Goal: Information Seeking & Learning: Check status

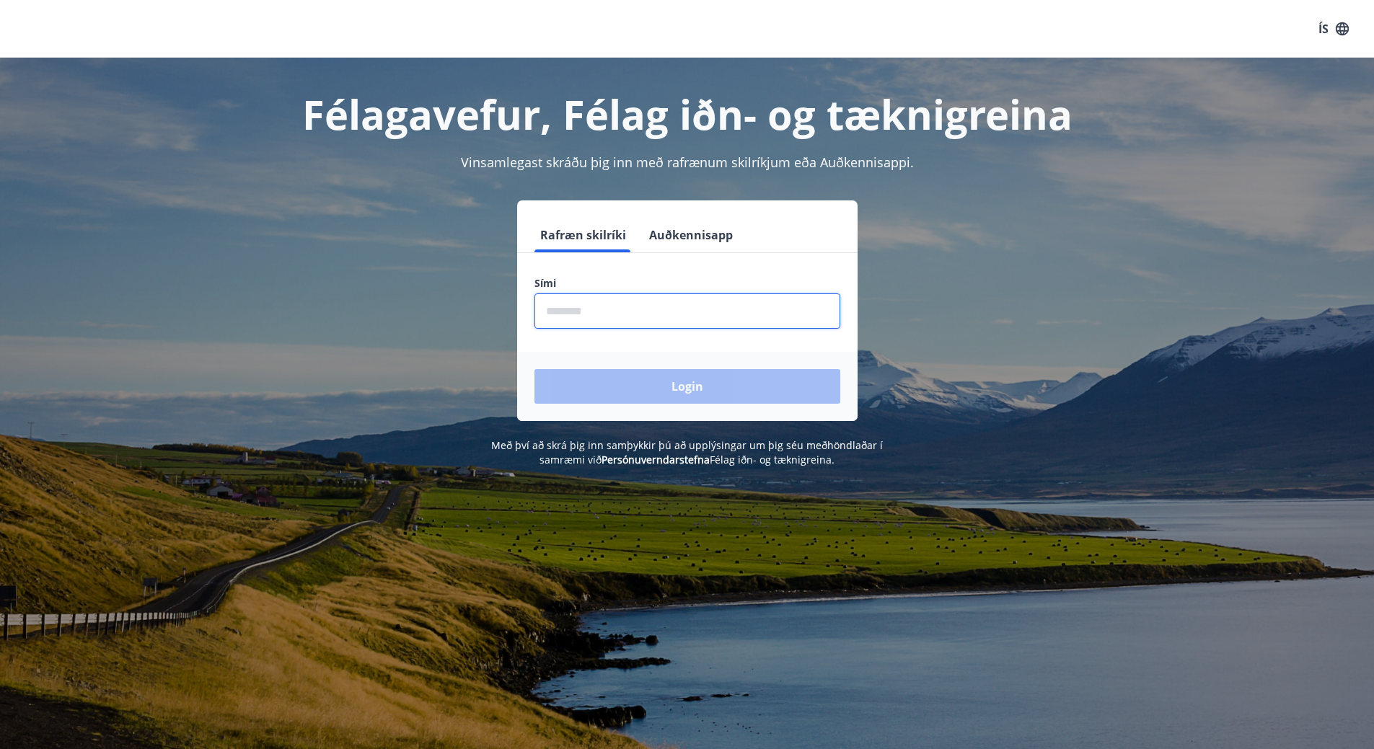
drag, startPoint x: 611, startPoint y: 315, endPoint x: 576, endPoint y: 259, distance: 66.4
click at [605, 314] on input "phone" at bounding box center [688, 311] width 306 height 35
type input "********"
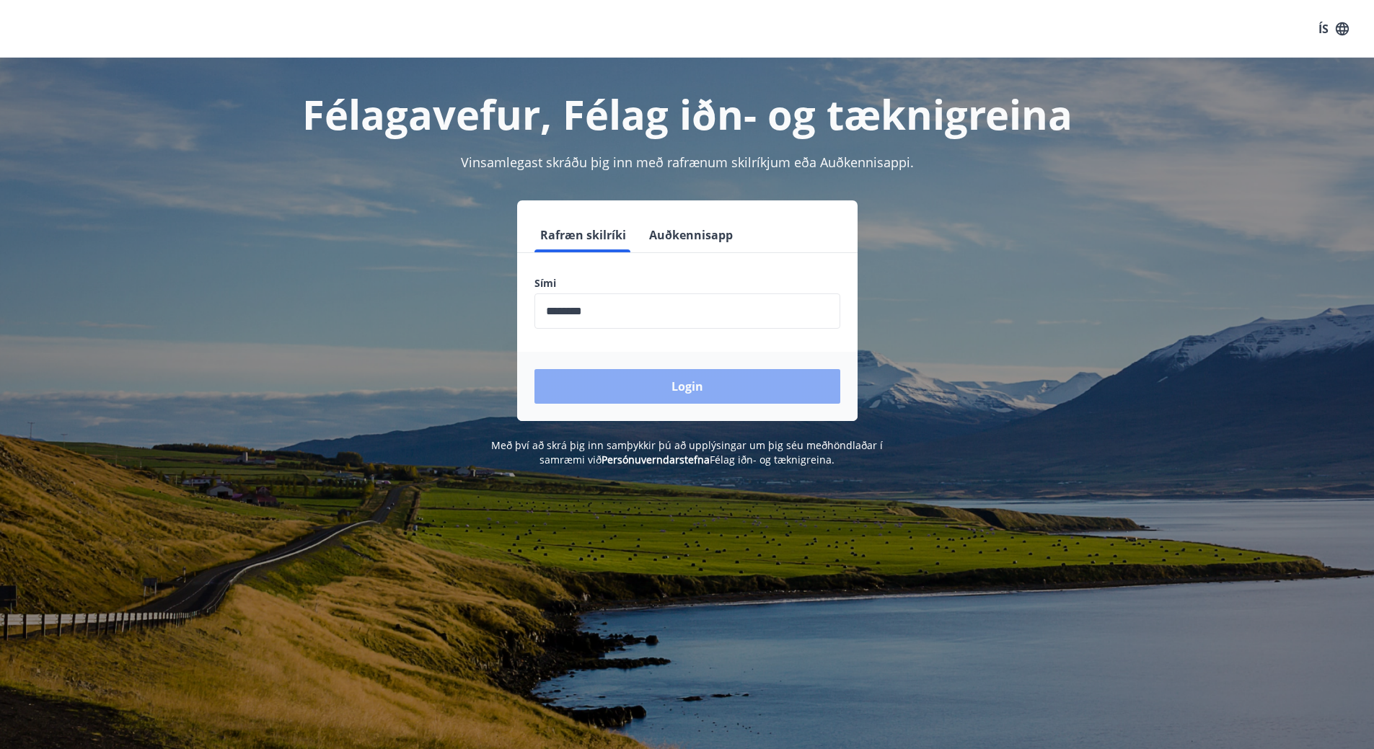
click at [630, 379] on button "Login" at bounding box center [688, 386] width 306 height 35
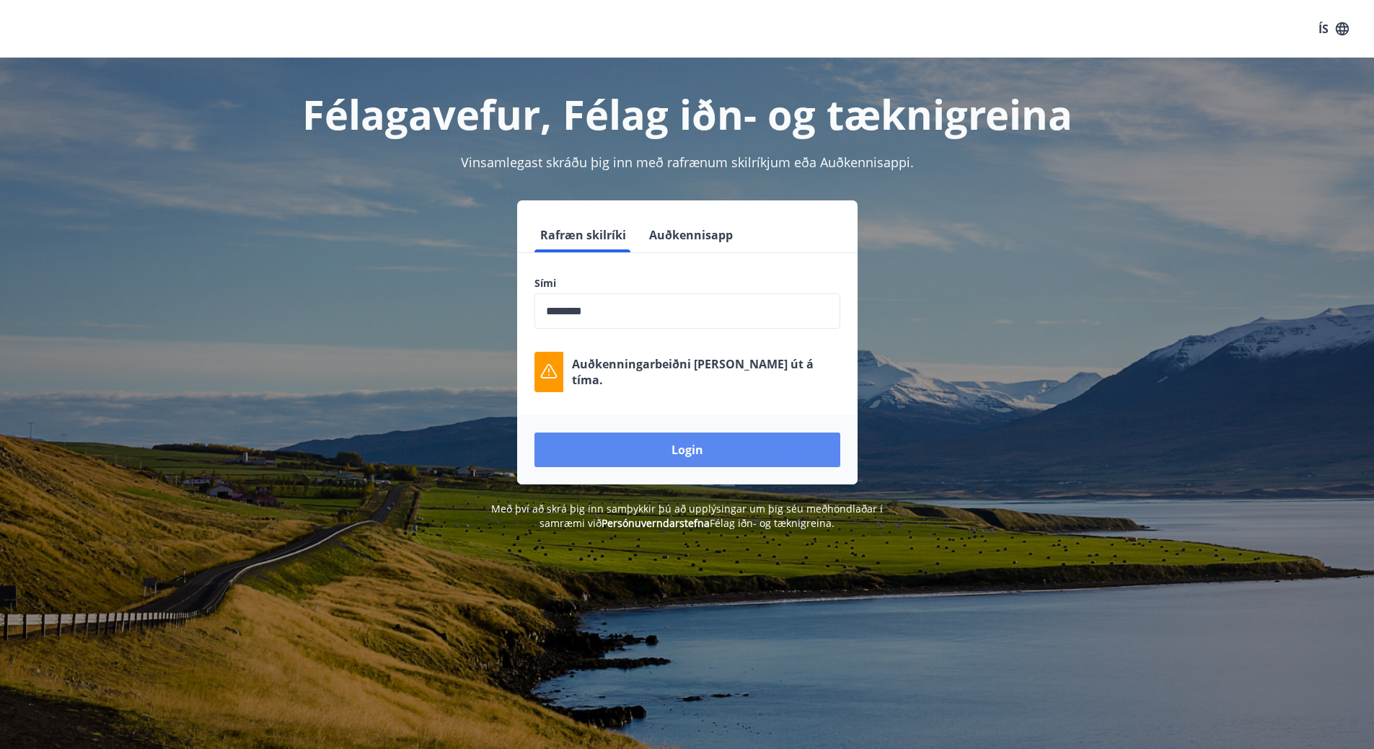
click at [672, 445] on button "Login" at bounding box center [688, 450] width 306 height 35
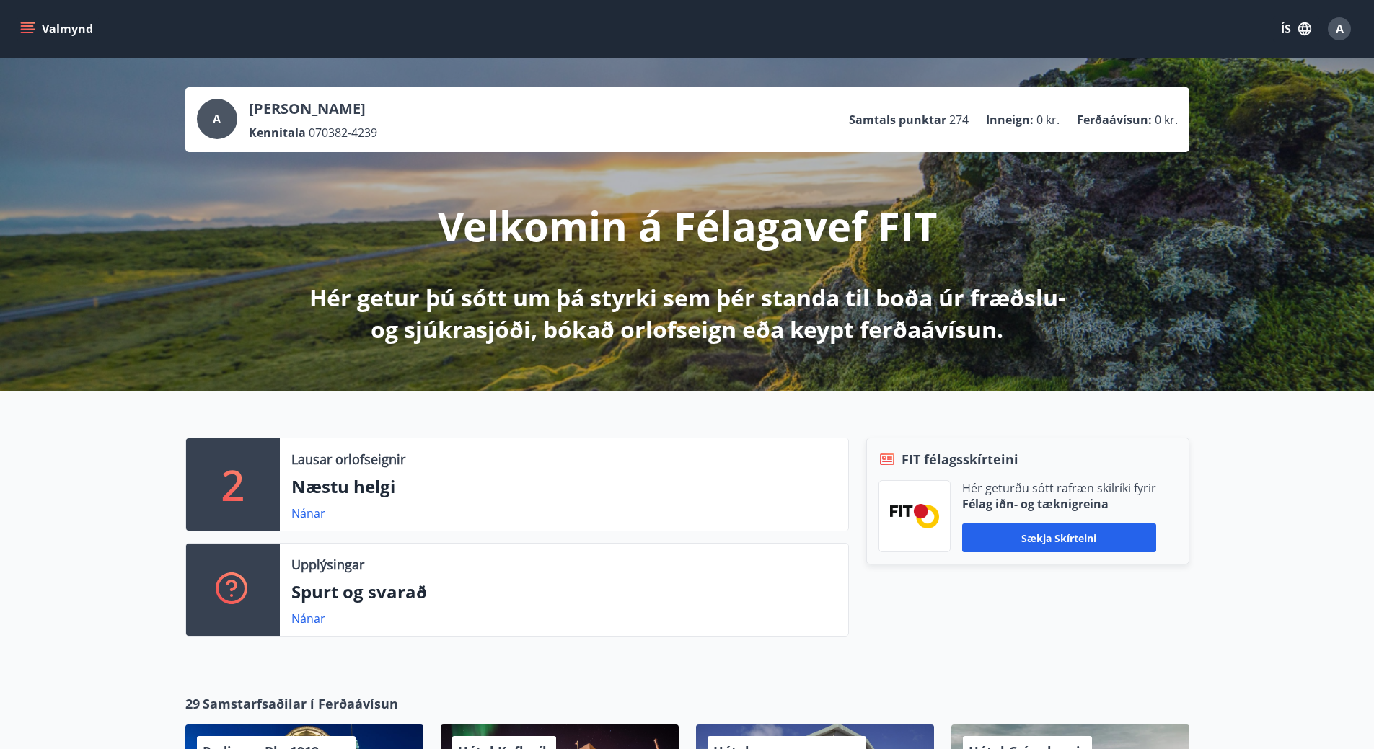
click at [60, 17] on button "Valmynd" at bounding box center [58, 29] width 82 height 26
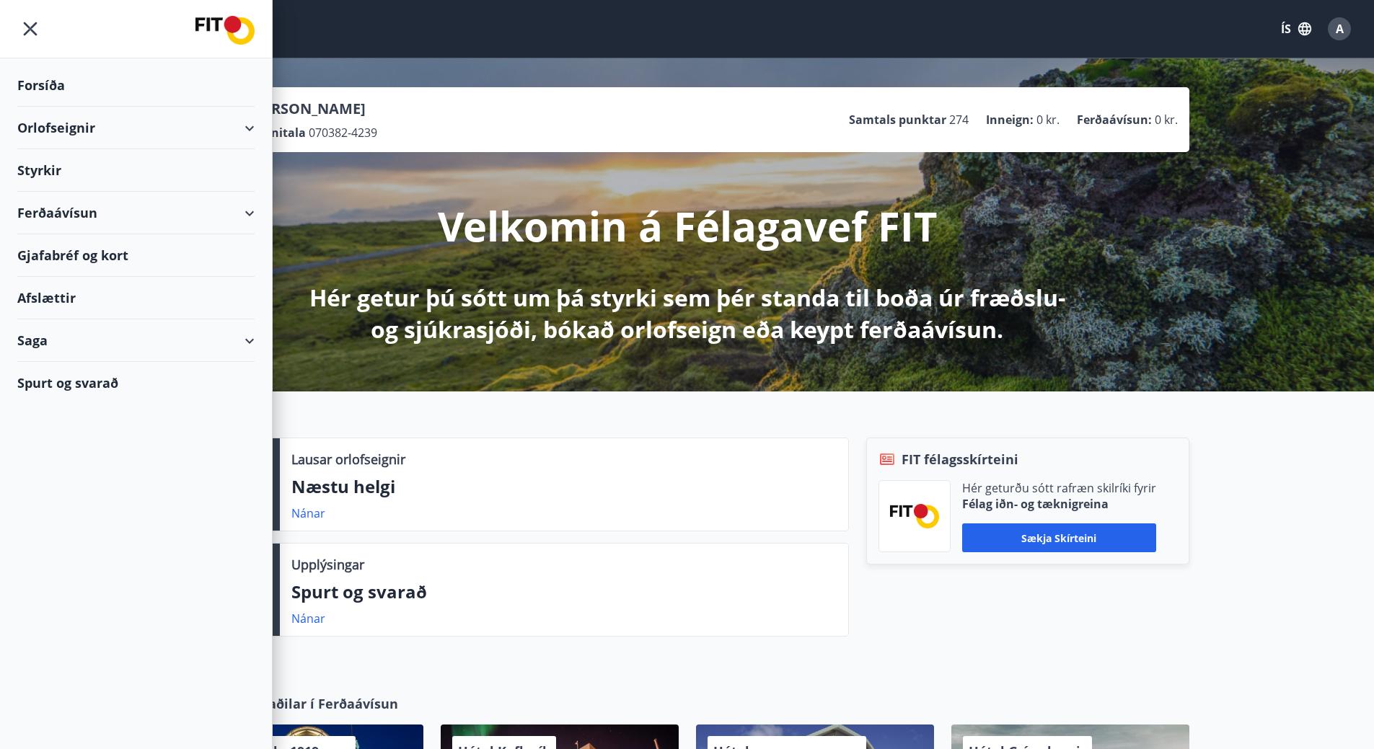
click at [35, 107] on div "Styrkir" at bounding box center [135, 85] width 237 height 43
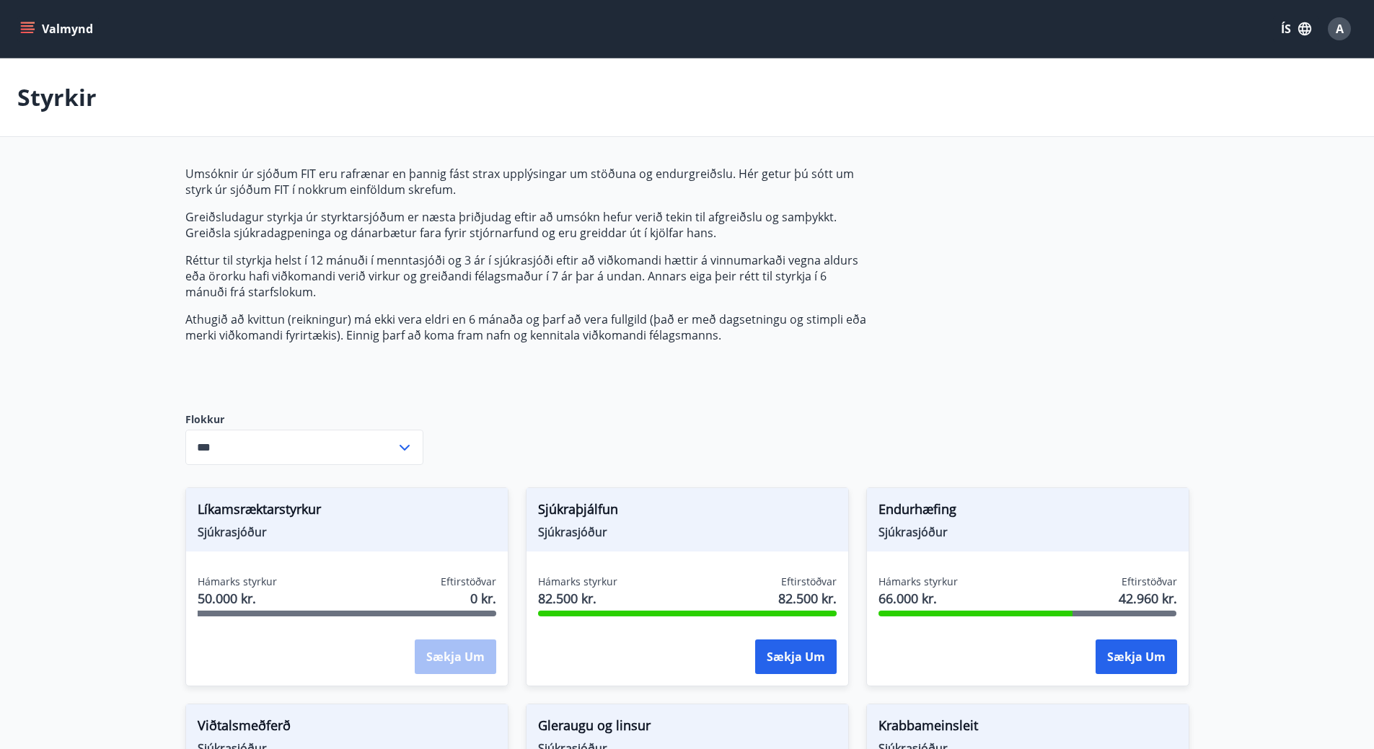
type input "***"
click at [922, 531] on span "Sjúkrasjóður" at bounding box center [1028, 532] width 299 height 16
click at [916, 517] on span "Endurhæfing" at bounding box center [1028, 512] width 299 height 25
click at [83, 34] on button "Valmynd" at bounding box center [58, 29] width 82 height 26
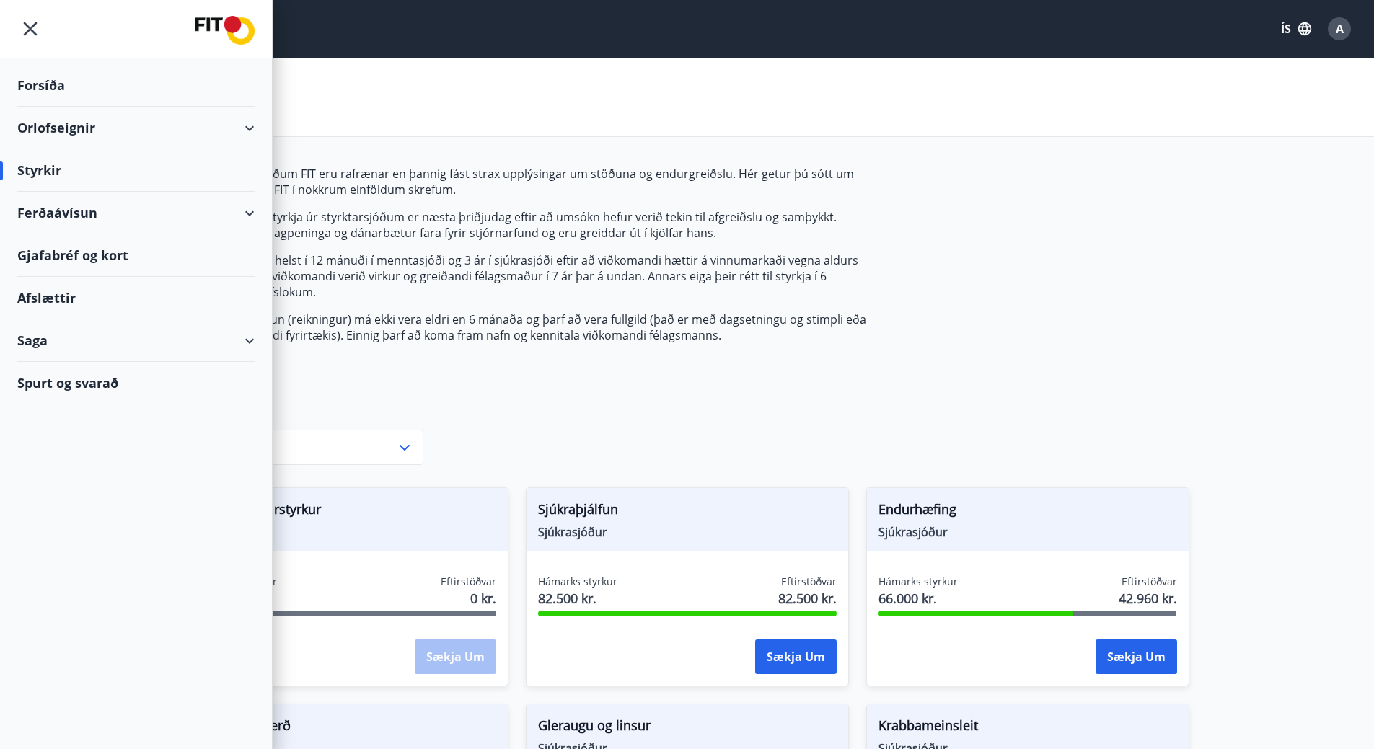
click at [50, 338] on div "Saga" at bounding box center [135, 341] width 237 height 43
click at [65, 535] on div "Styrkjasaga" at bounding box center [136, 529] width 214 height 30
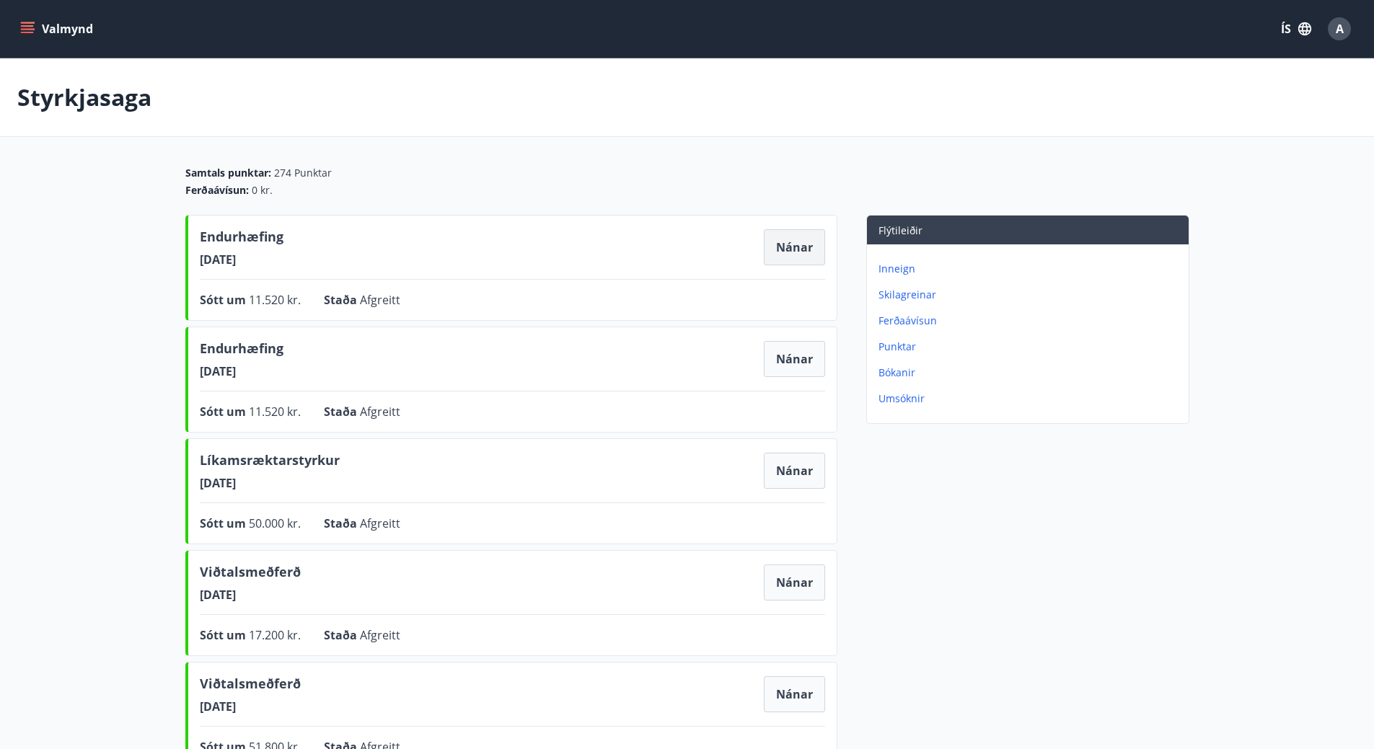
click at [794, 250] on button "Nánar" at bounding box center [794, 247] width 61 height 36
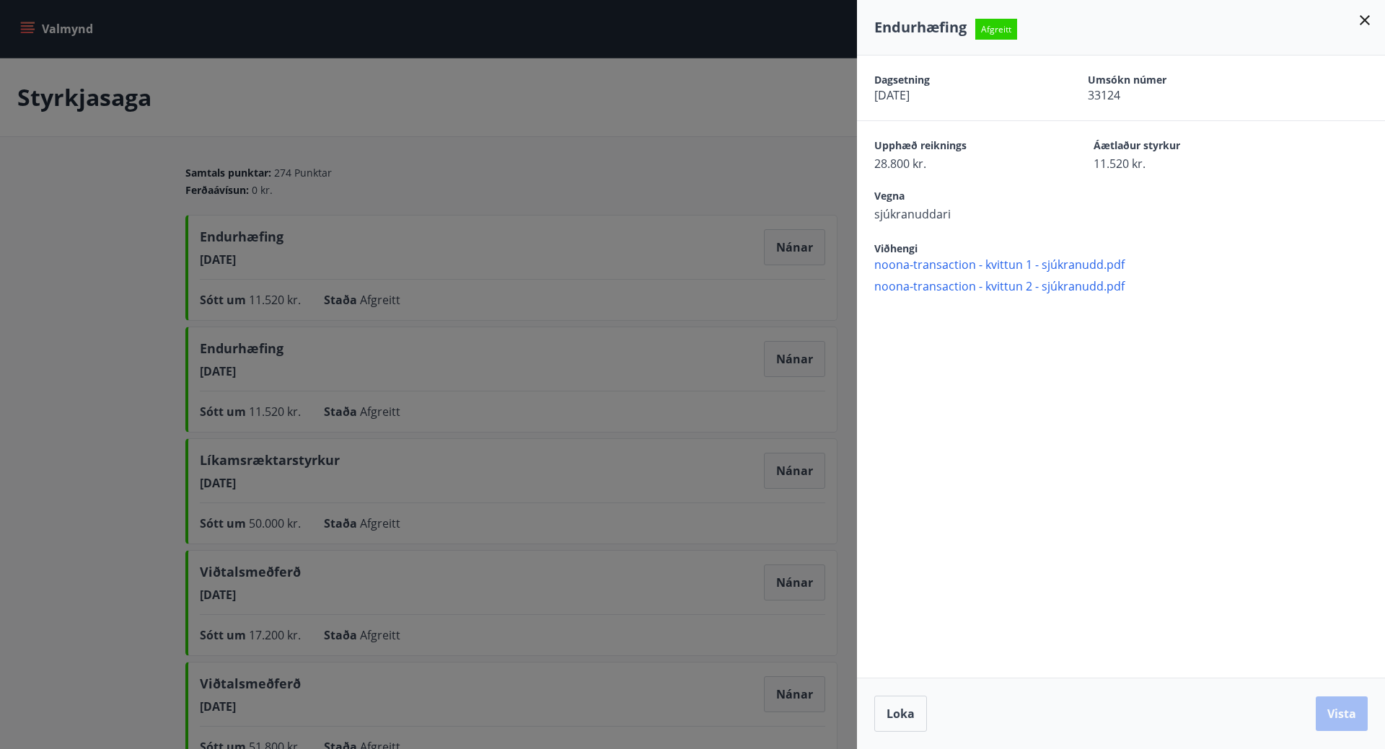
click at [797, 250] on div at bounding box center [692, 374] width 1385 height 749
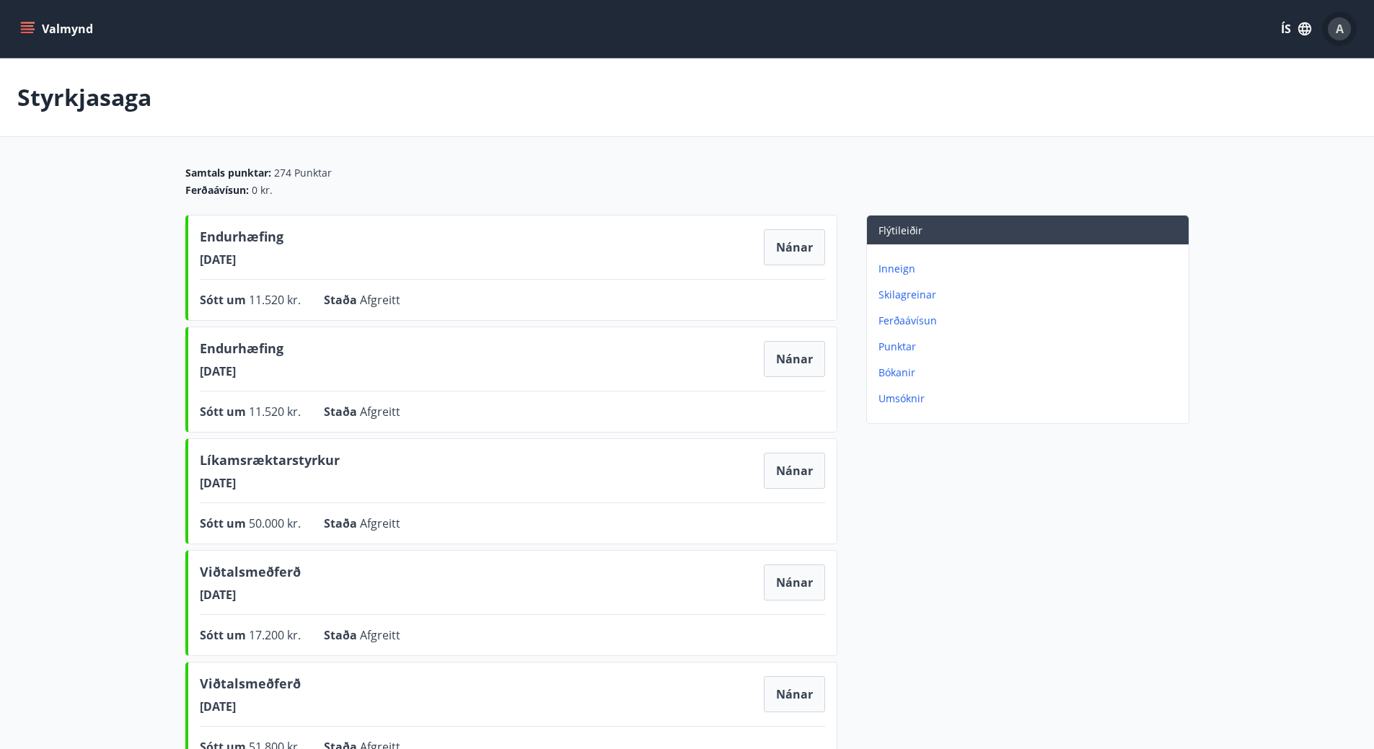
click at [1337, 30] on span "A" at bounding box center [1340, 29] width 8 height 16
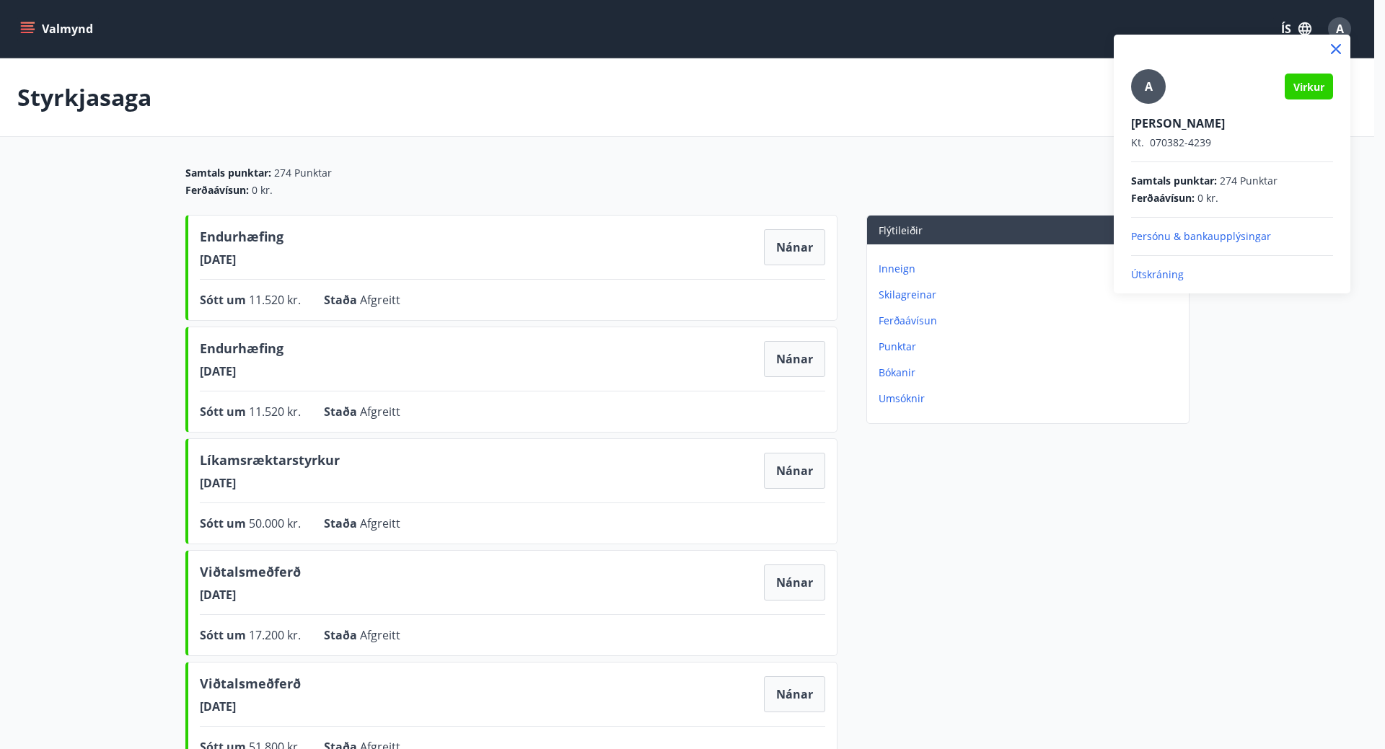
click at [1278, 431] on div at bounding box center [692, 374] width 1385 height 749
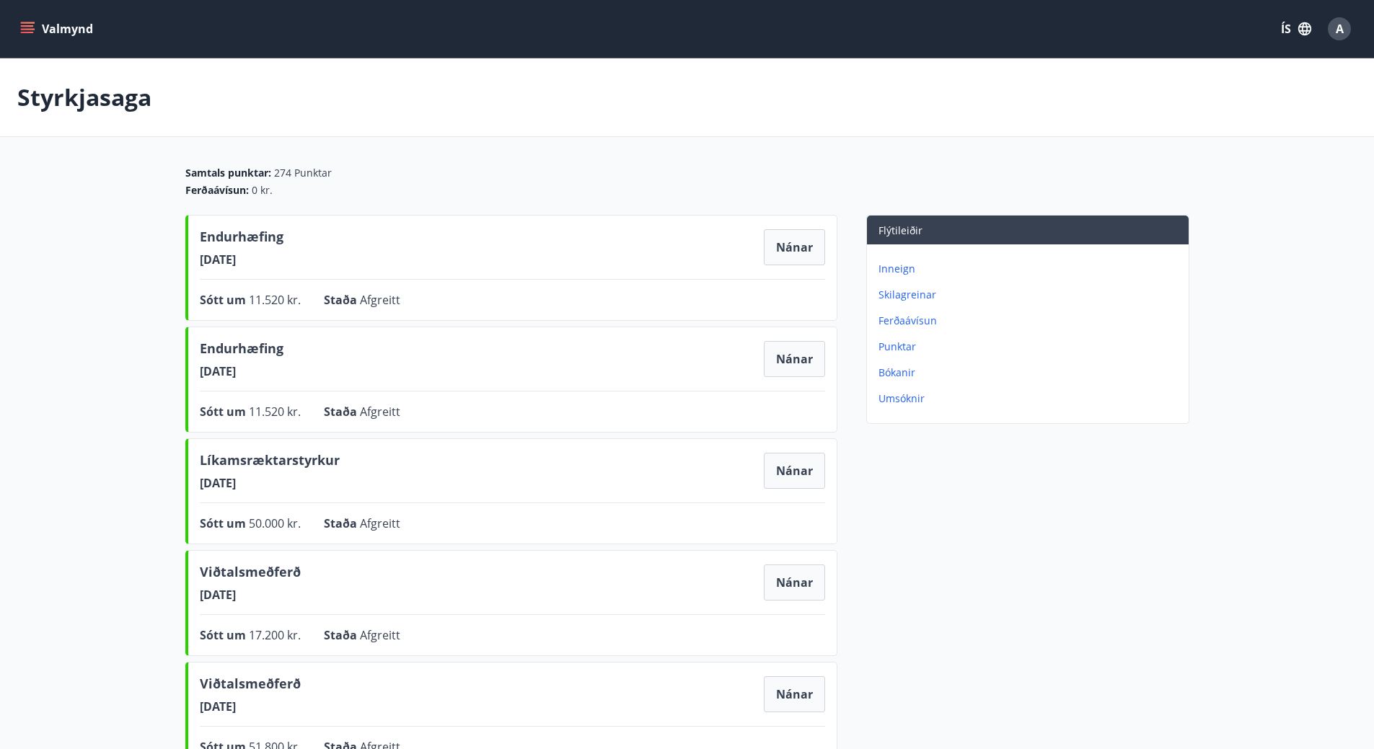
click at [64, 34] on button "Valmynd" at bounding box center [58, 29] width 82 height 26
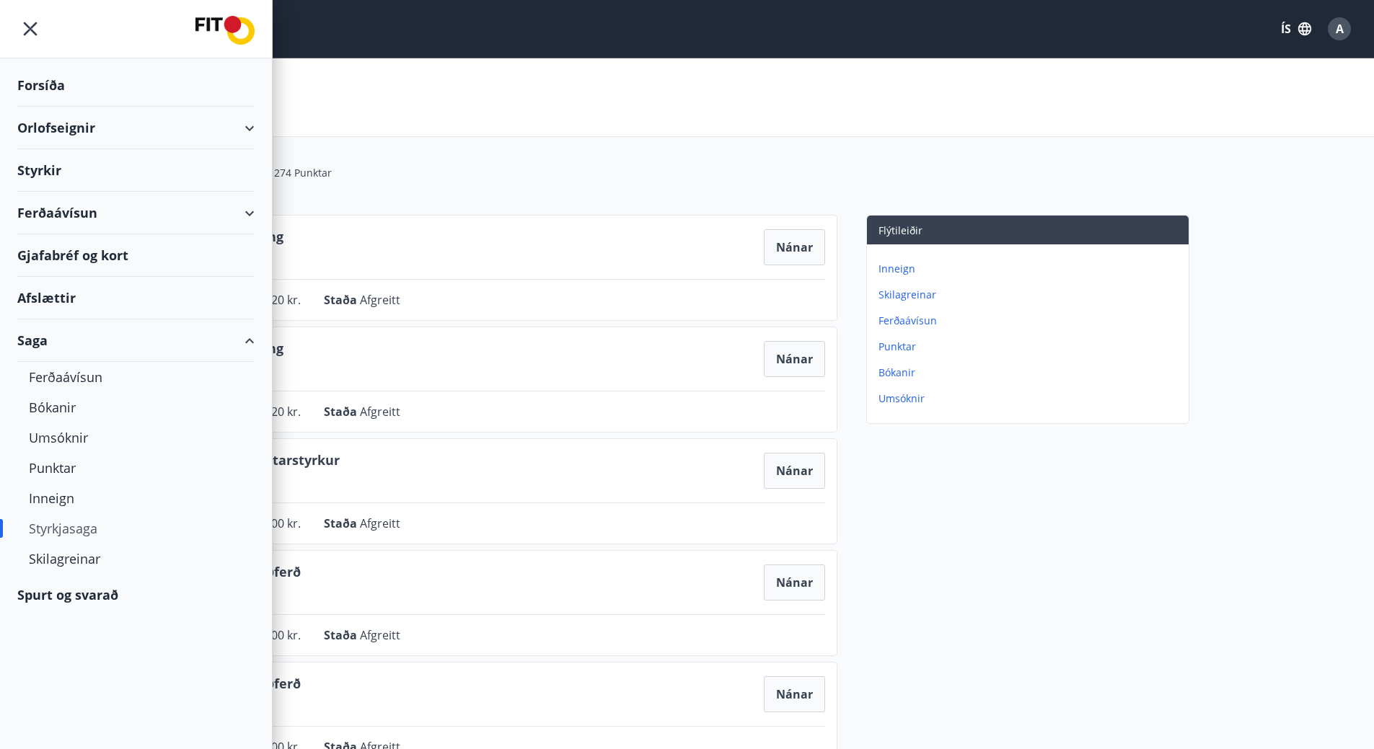
click at [52, 87] on div "Forsíða" at bounding box center [135, 85] width 237 height 43
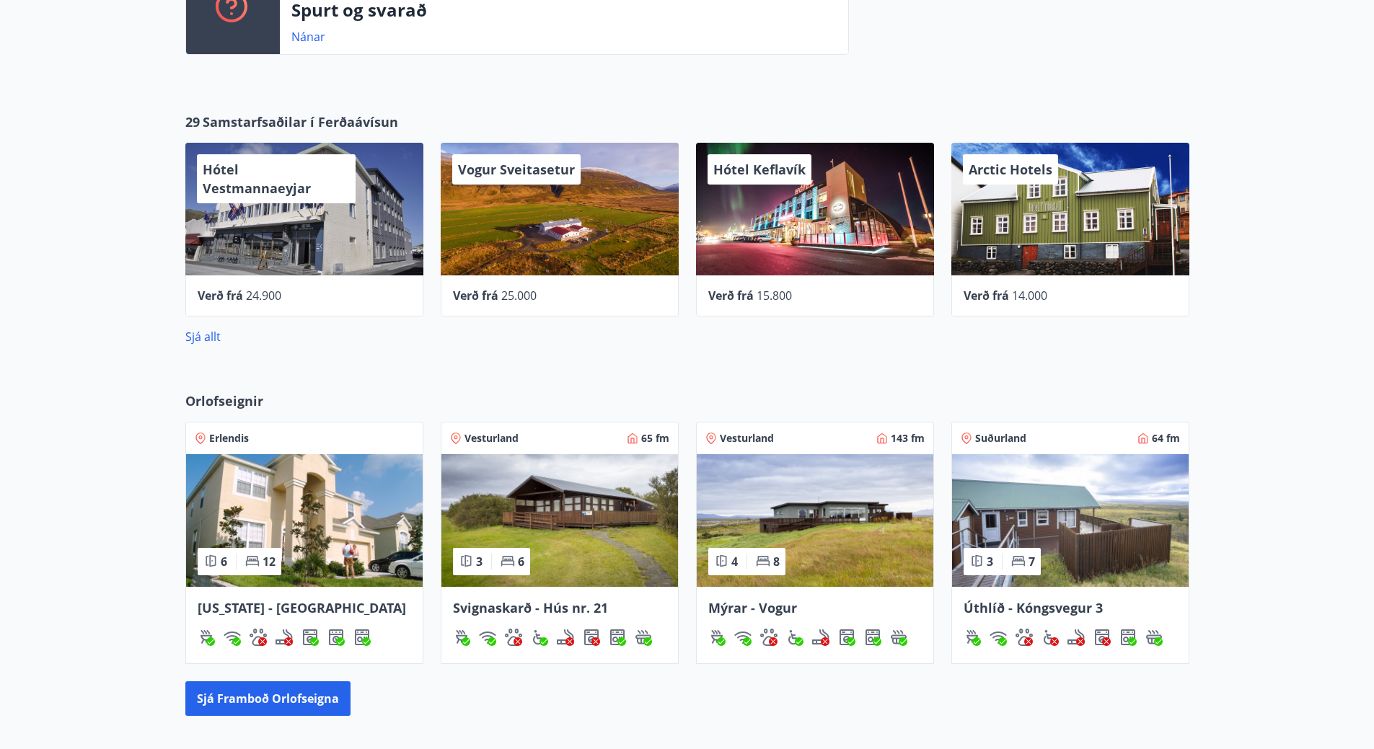
scroll to position [505, 0]
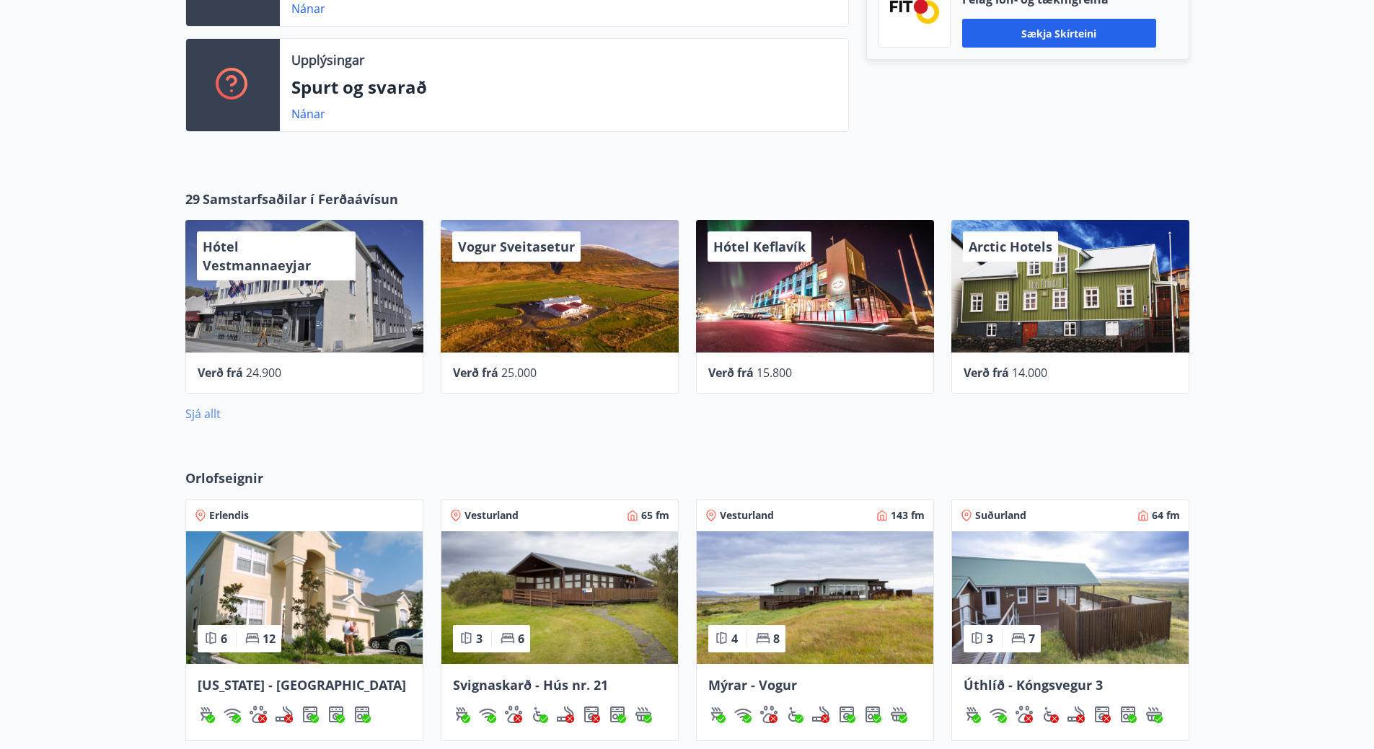
click at [206, 413] on link "Sjá allt" at bounding box center [202, 414] width 35 height 16
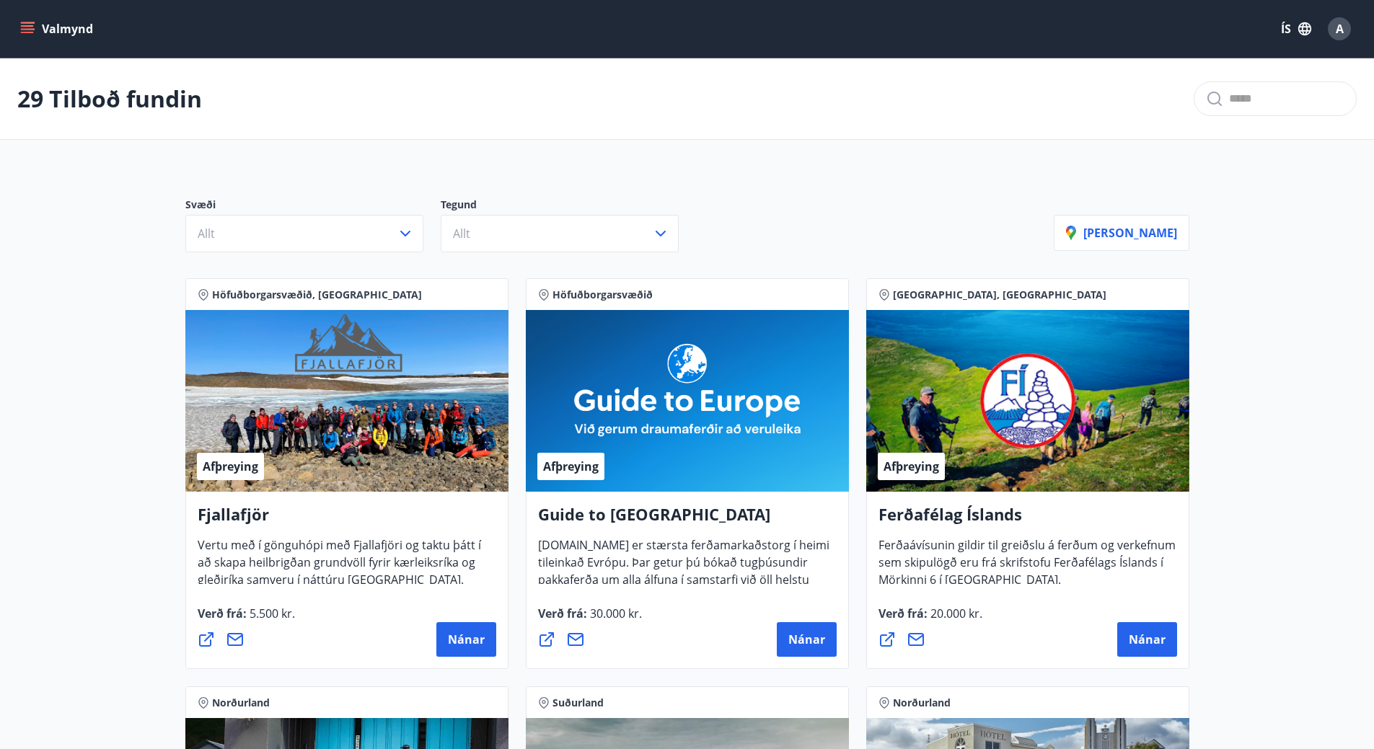
click at [63, 32] on button "Valmynd" at bounding box center [58, 29] width 82 height 26
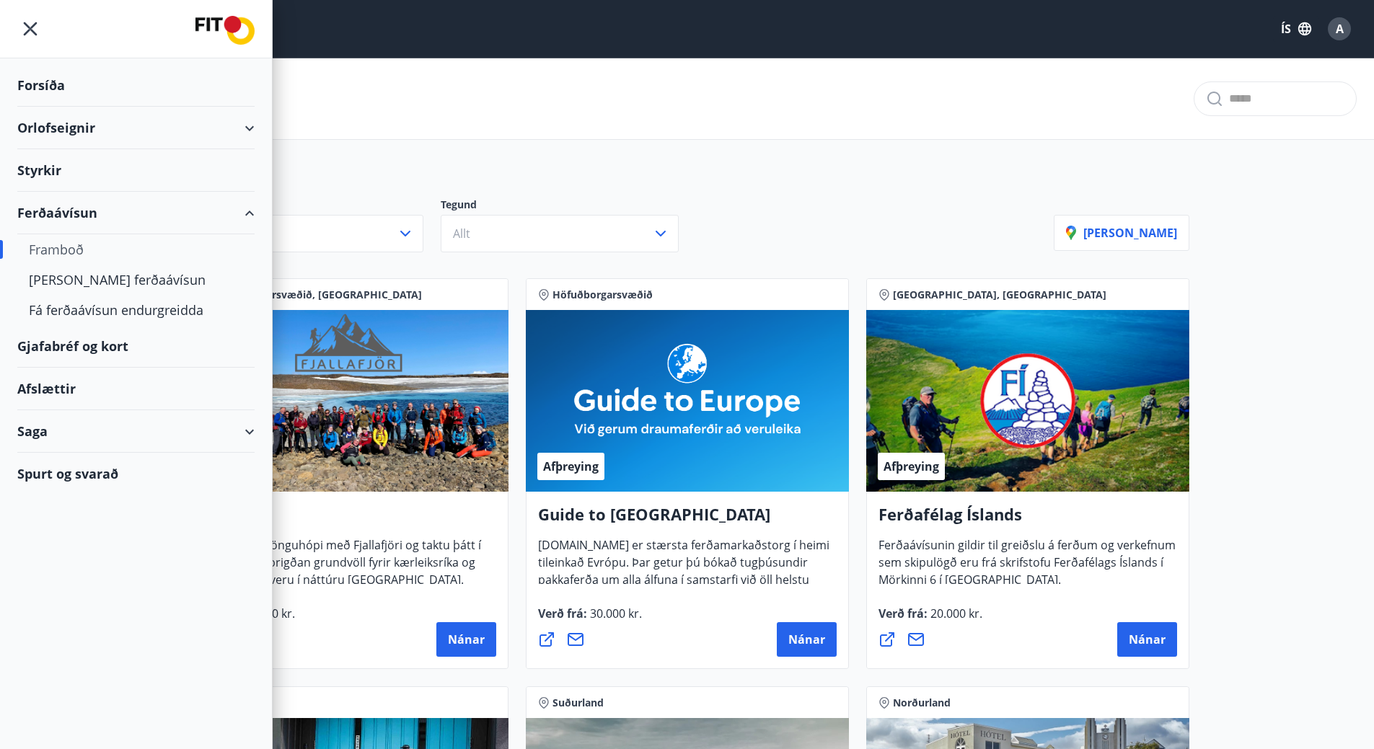
click at [53, 441] on div "Saga" at bounding box center [135, 431] width 237 height 43
click at [74, 620] on div "Styrkjasaga" at bounding box center [136, 619] width 214 height 30
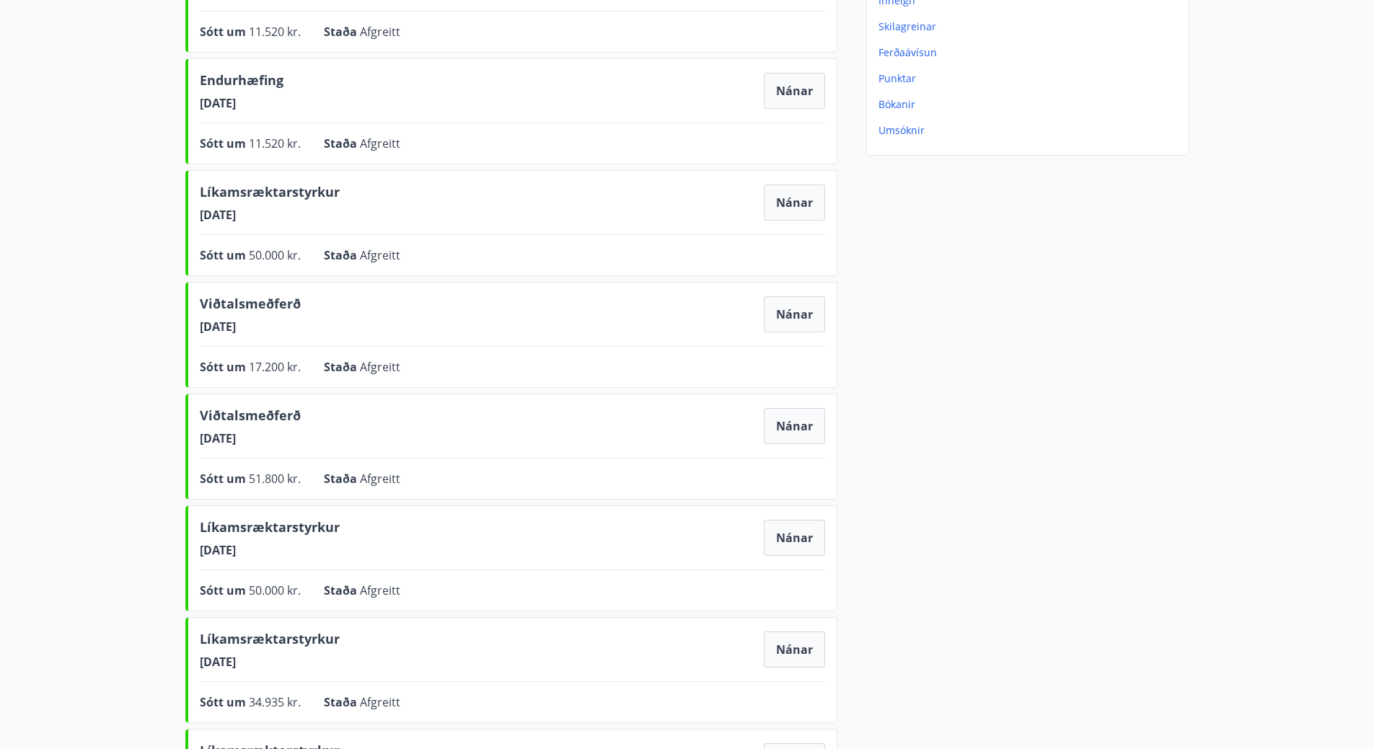
scroll to position [185, 0]
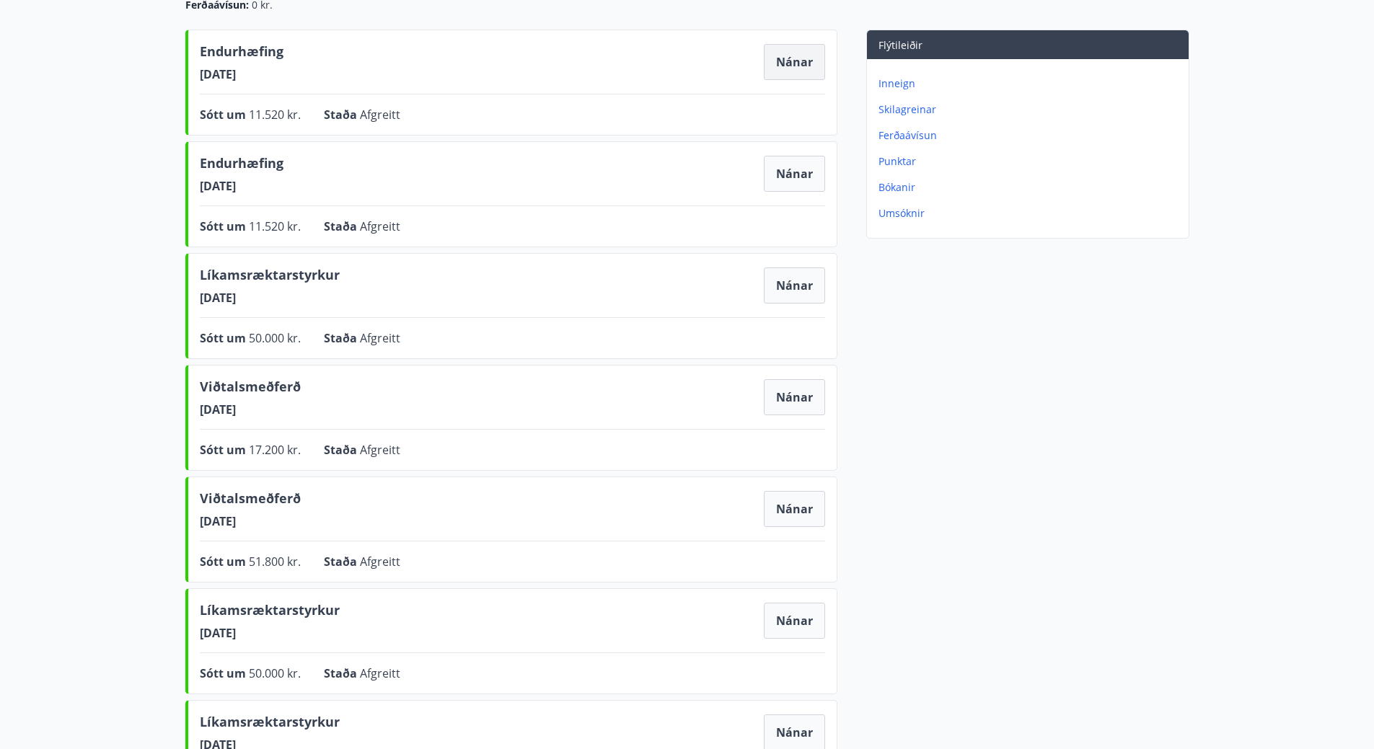
click at [801, 67] on button "Nánar" at bounding box center [794, 62] width 61 height 36
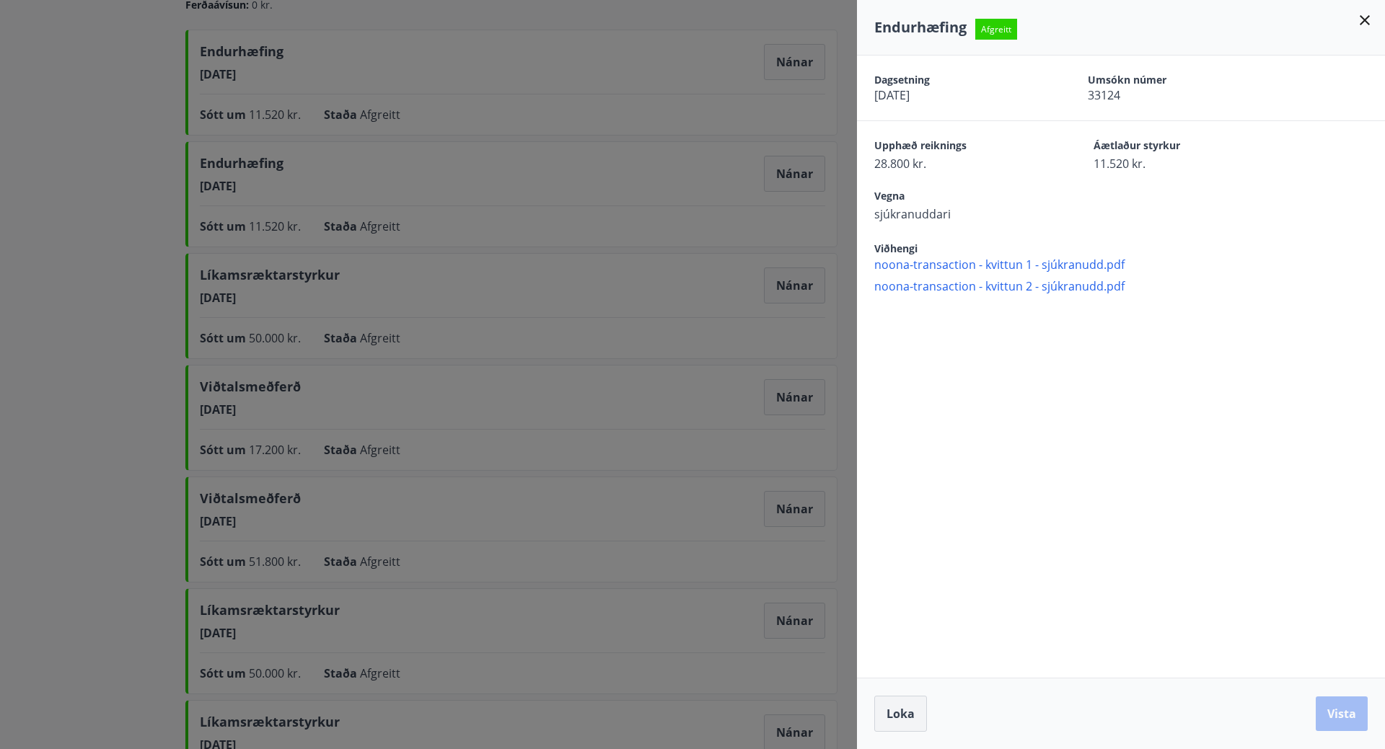
click at [897, 712] on button "Loka" at bounding box center [900, 714] width 53 height 36
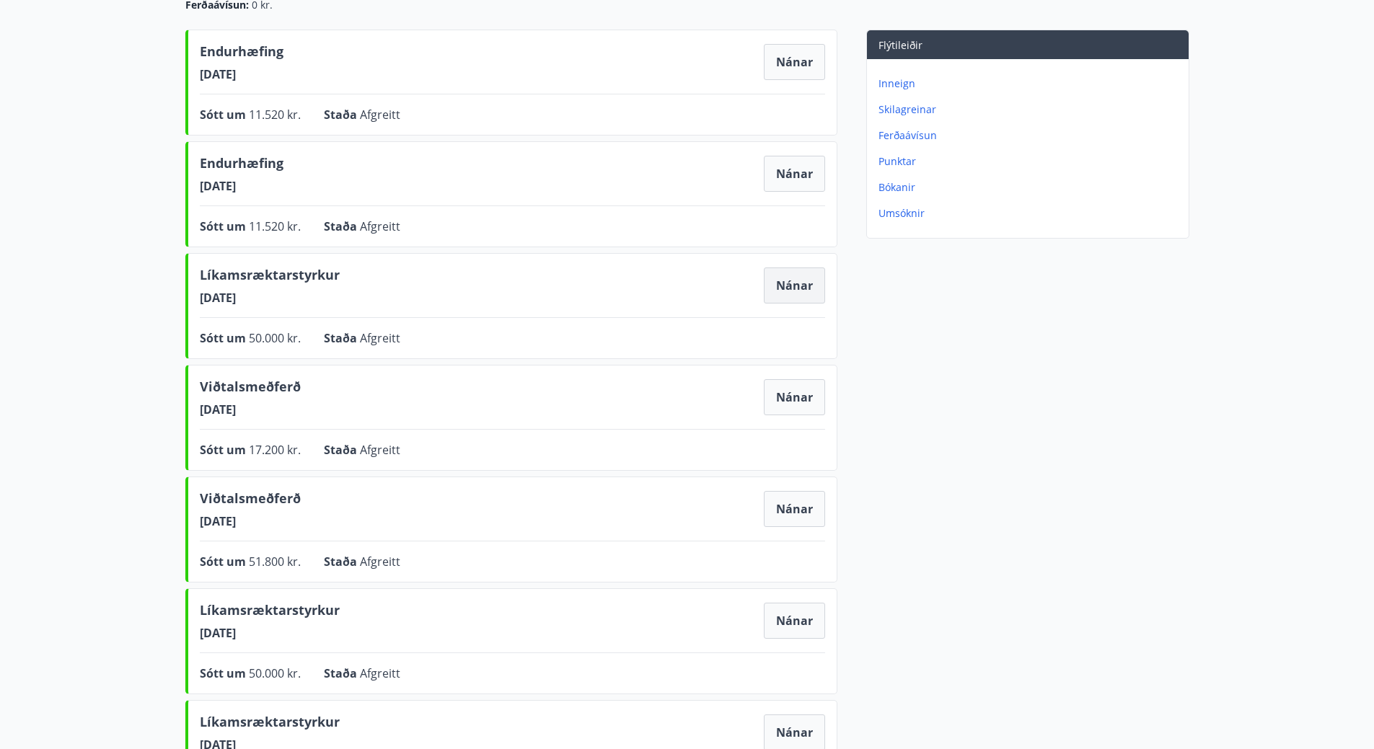
click at [801, 282] on button "Nánar" at bounding box center [794, 286] width 61 height 36
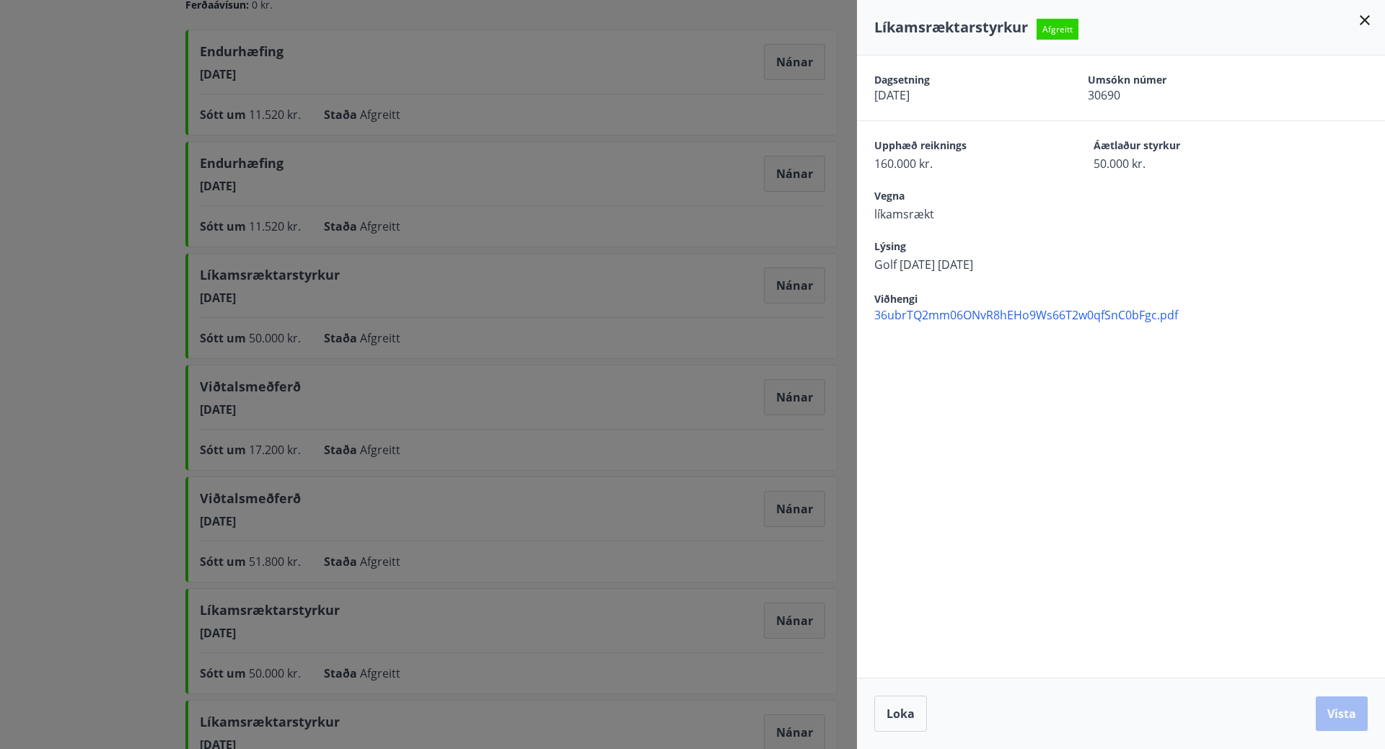
click at [1363, 17] on icon at bounding box center [1364, 20] width 17 height 17
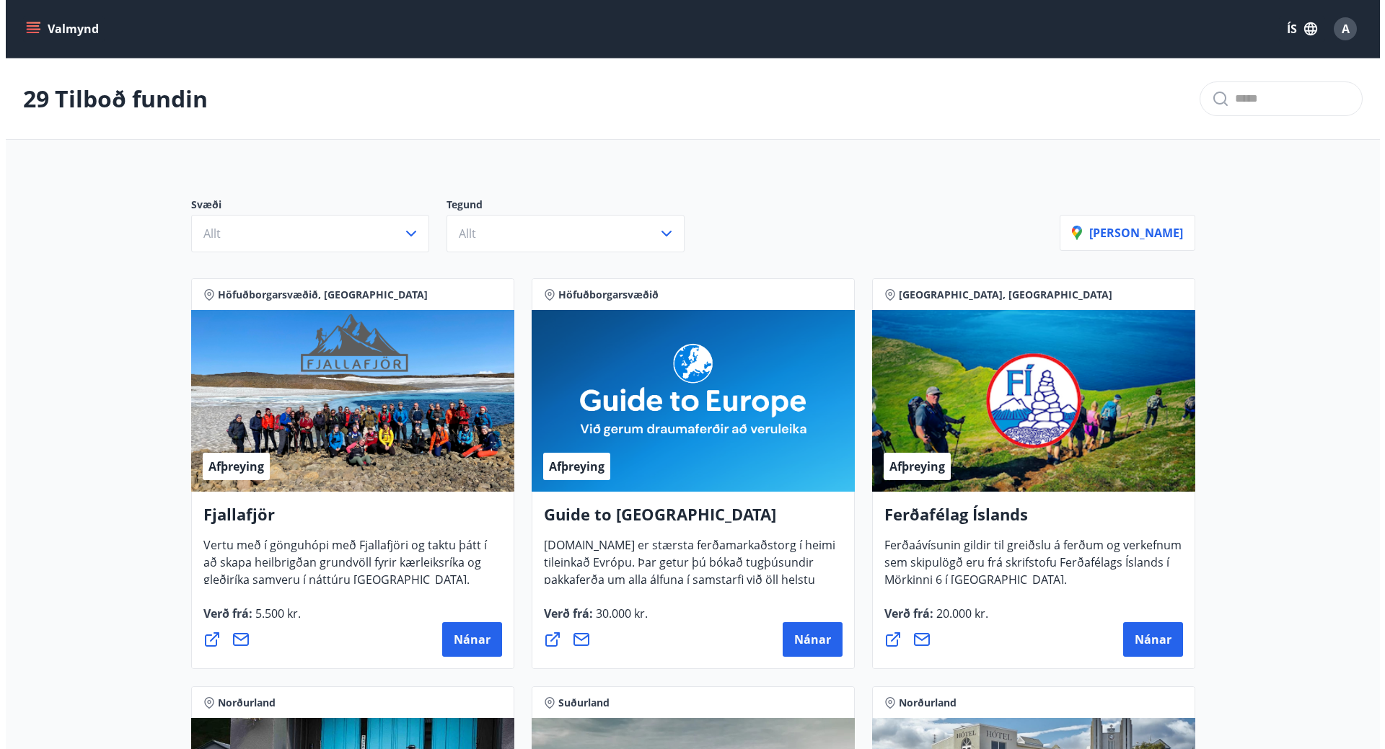
scroll to position [361, 0]
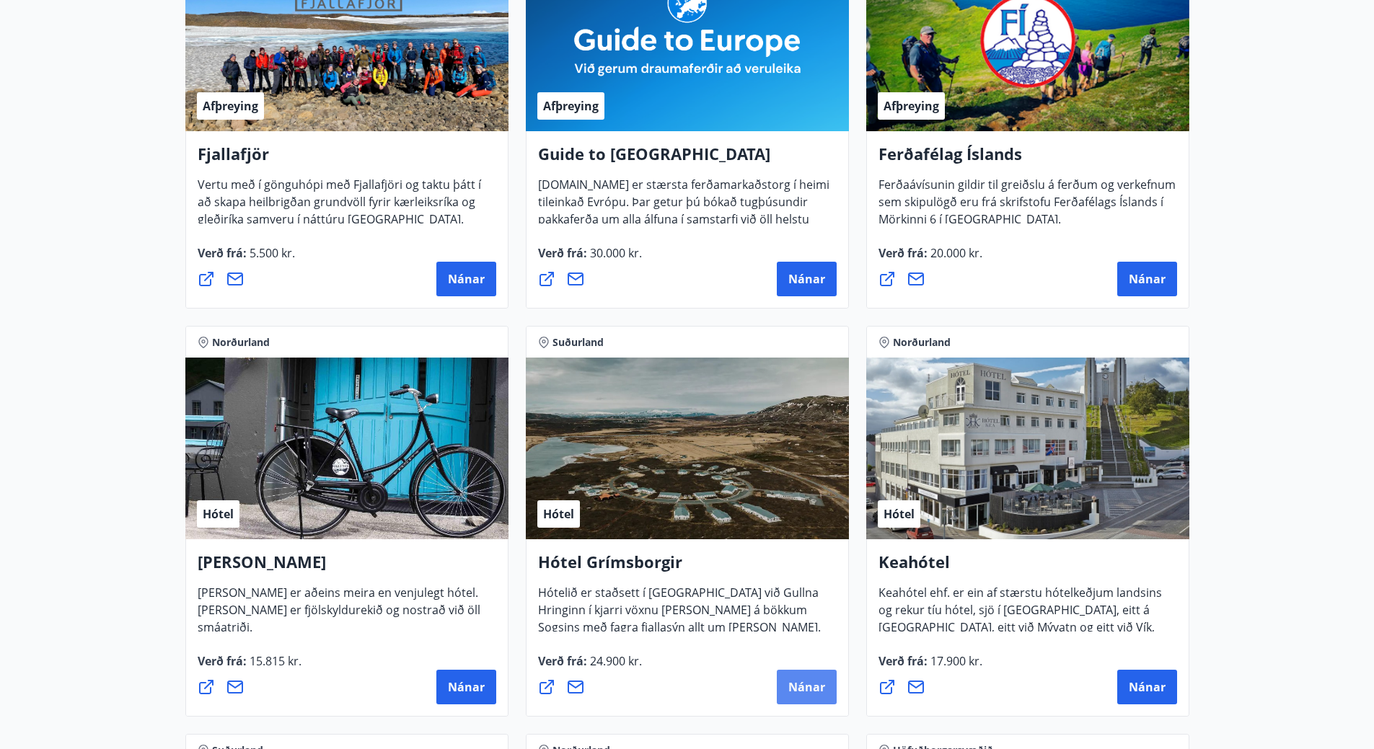
click at [803, 693] on span "Nánar" at bounding box center [806, 688] width 37 height 16
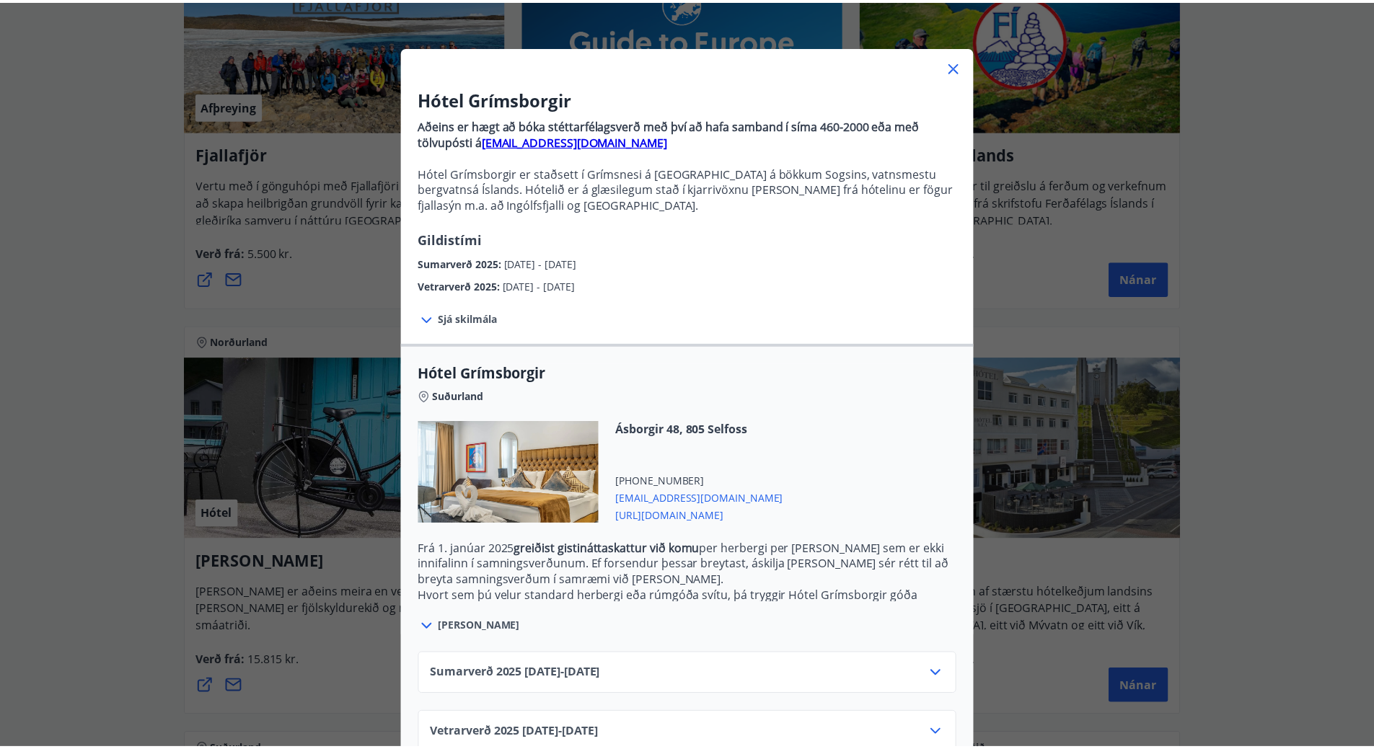
scroll to position [74, 0]
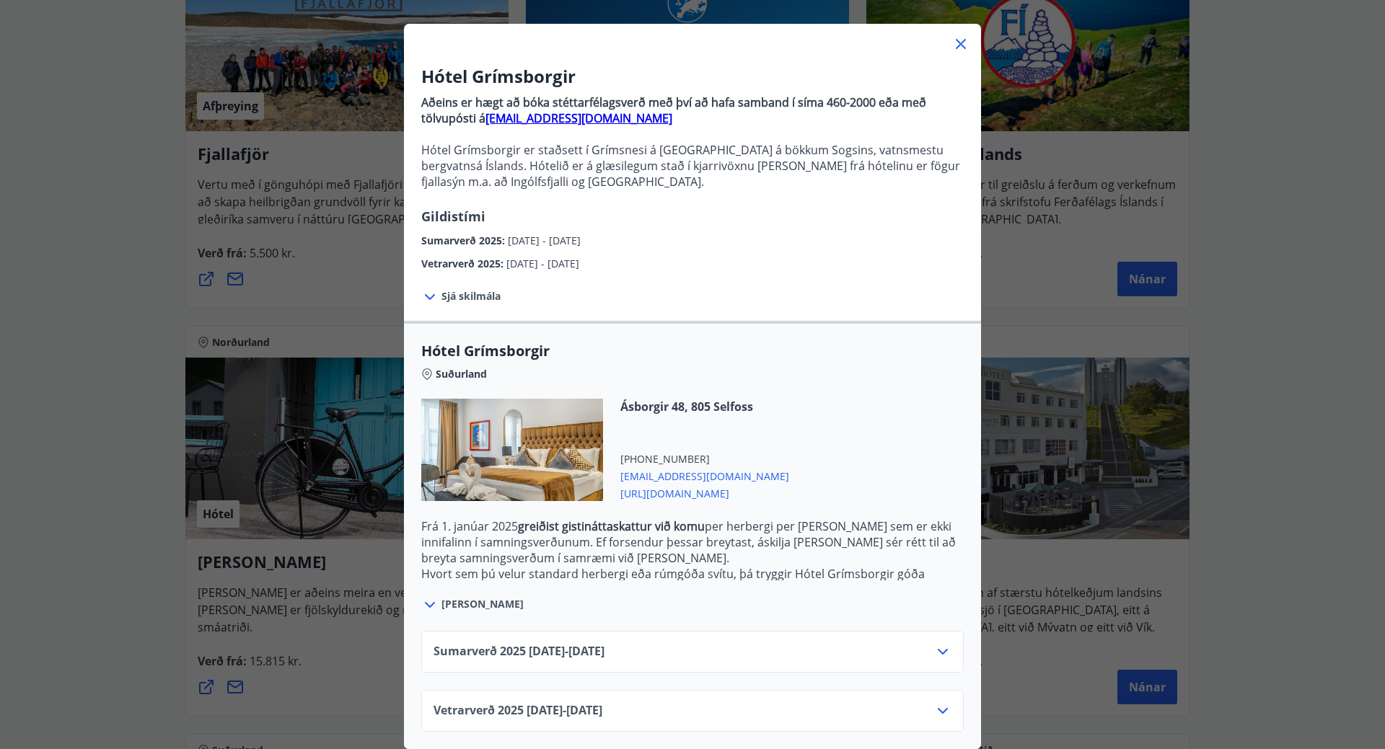
drag, startPoint x: 107, startPoint y: 263, endPoint x: 118, endPoint y: 263, distance: 11.5
click at [109, 262] on div "Hótel Grímsborgir Aðeins er hægt að bóka stéttarfélagsverð með því að hafa samb…" at bounding box center [692, 311] width 1385 height 749
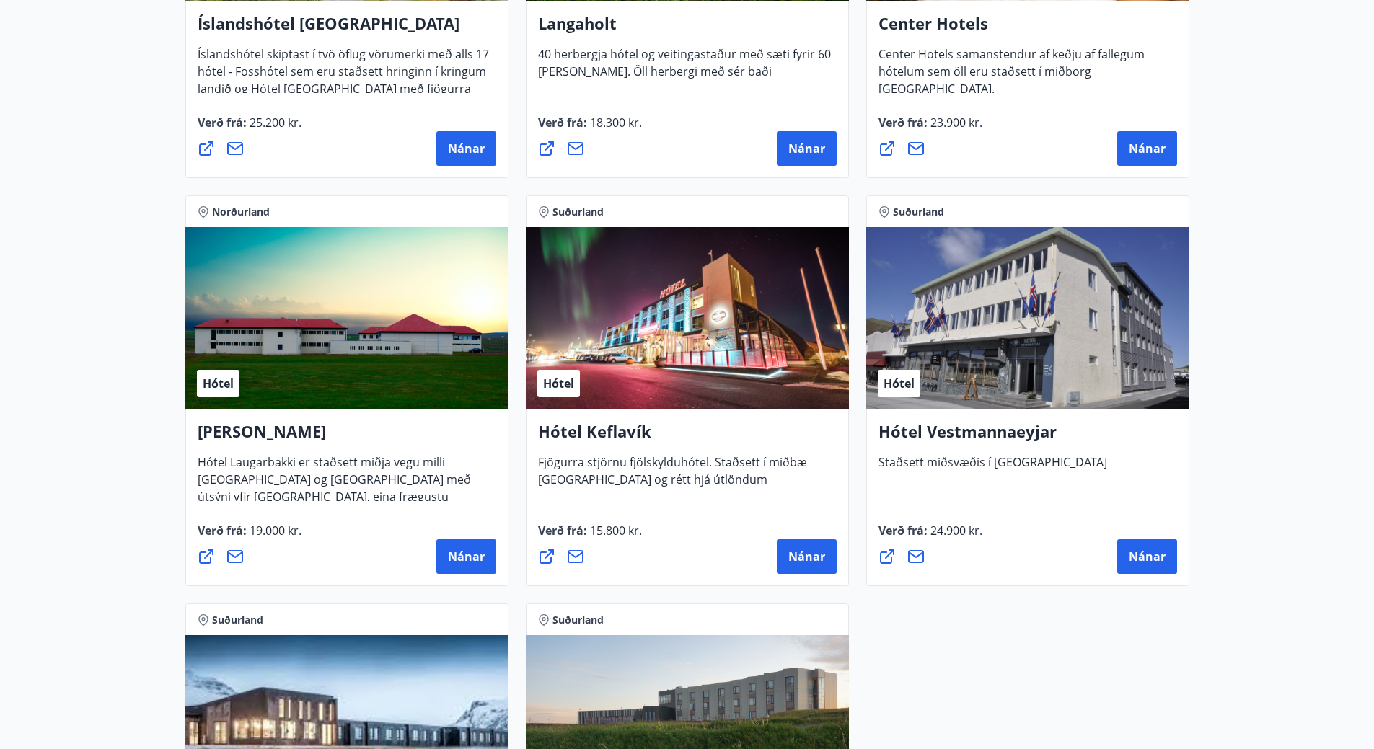
scroll to position [0, 0]
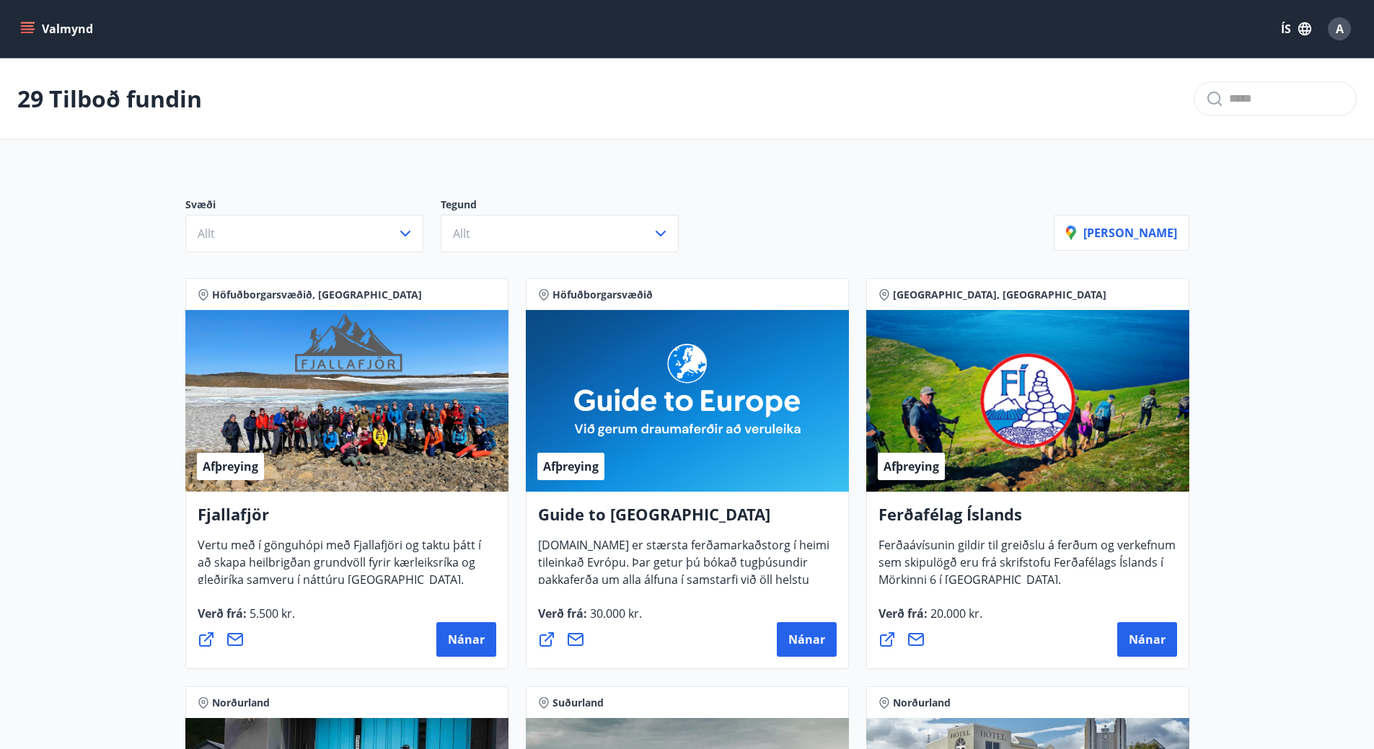
click at [69, 38] on button "Valmynd" at bounding box center [58, 29] width 82 height 26
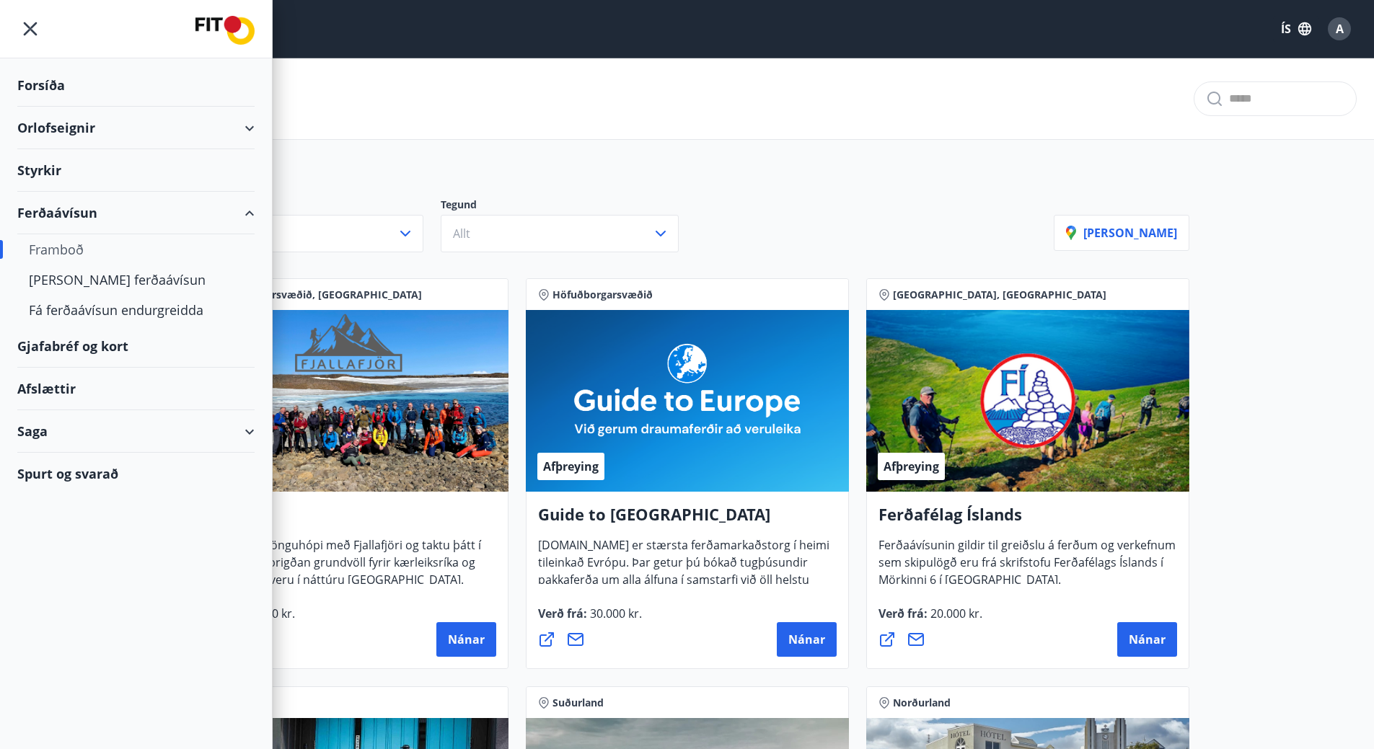
click at [69, 38] on div at bounding box center [136, 29] width 272 height 58
click at [57, 86] on div "Forsíða" at bounding box center [135, 85] width 237 height 43
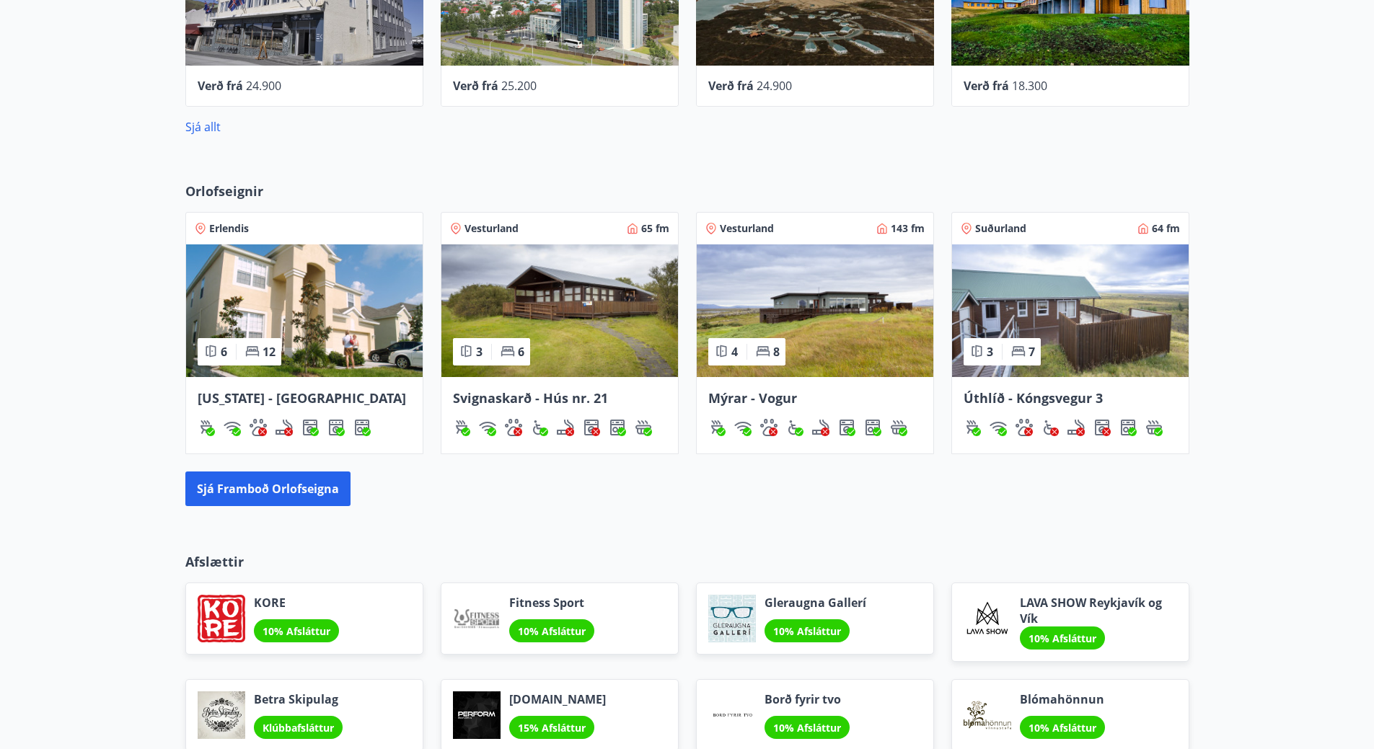
scroll to position [1002, 0]
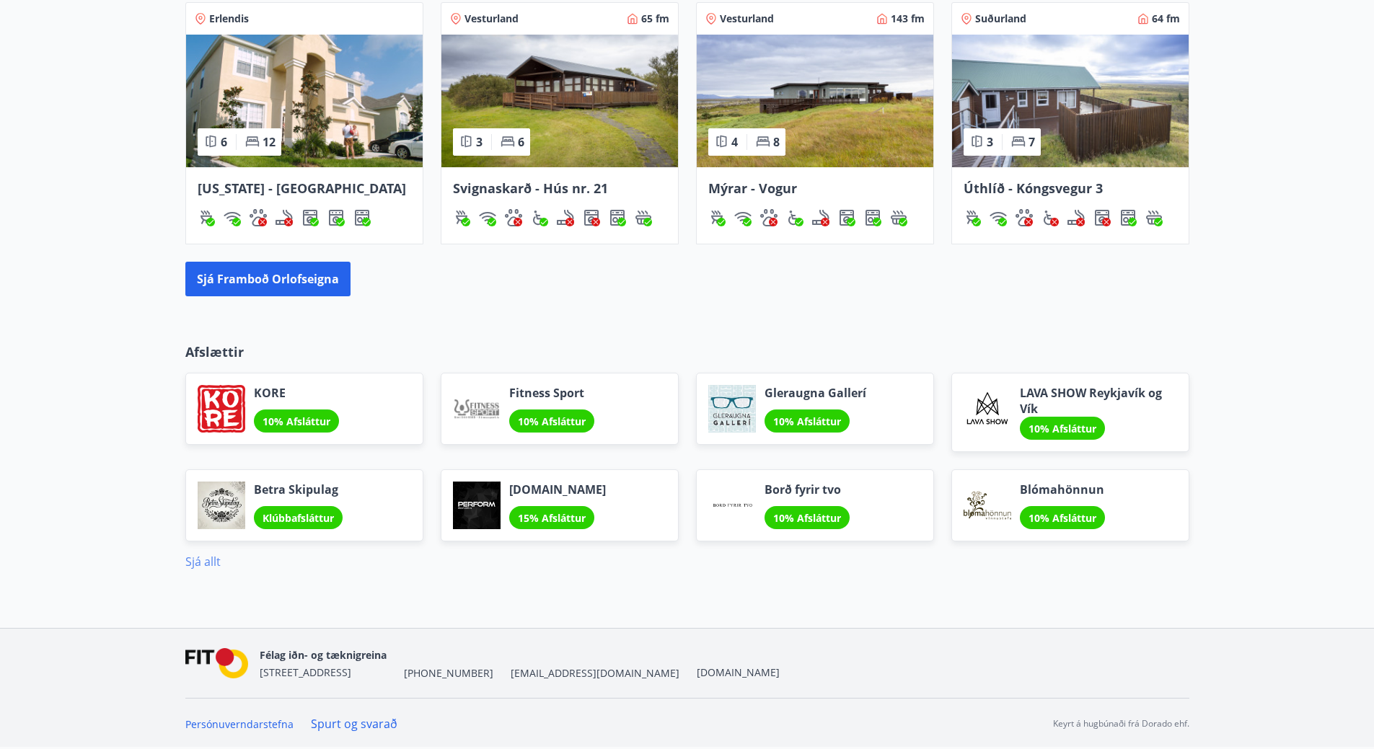
click at [215, 555] on link "Sjá allt" at bounding box center [202, 562] width 35 height 16
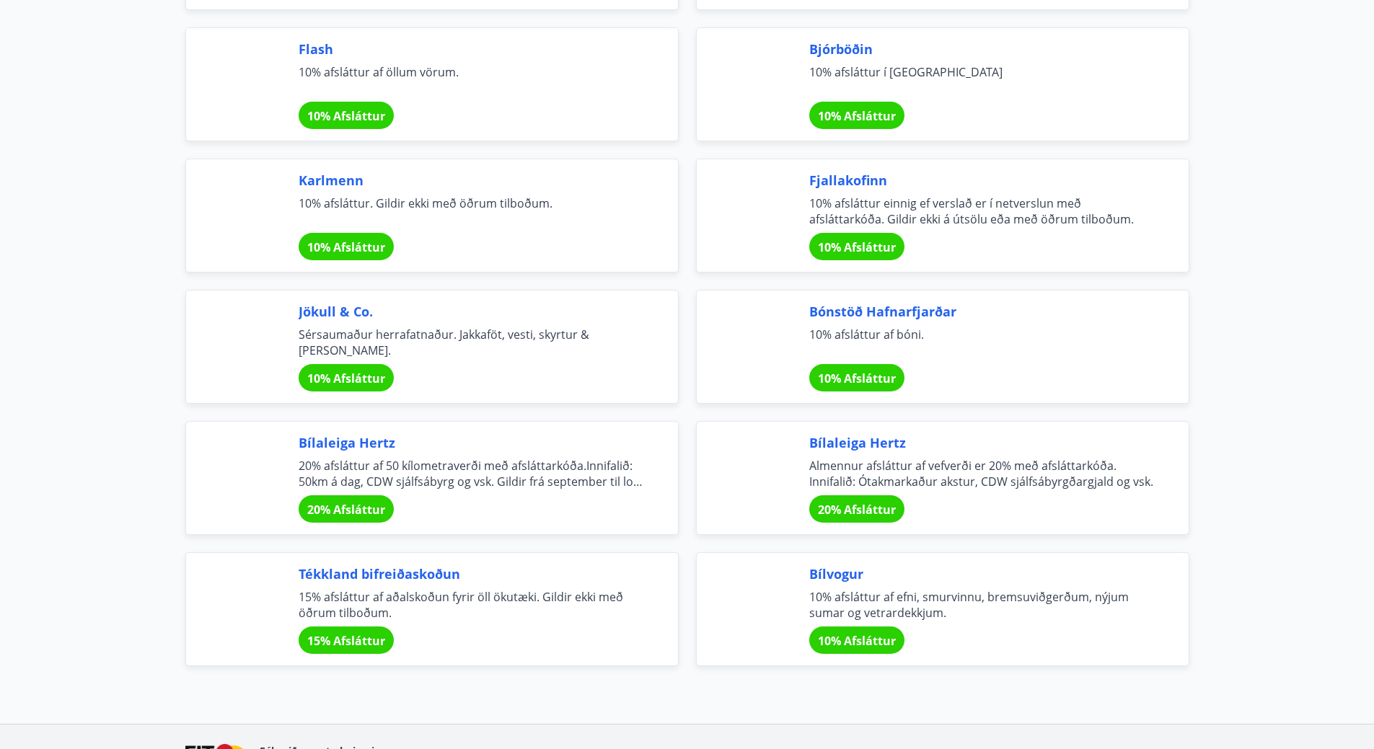
scroll to position [4588, 0]
